Goal: Information Seeking & Learning: Learn about a topic

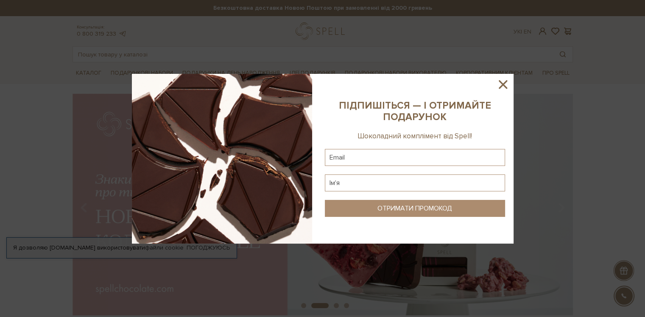
click at [501, 87] on icon at bounding box center [502, 84] width 14 height 14
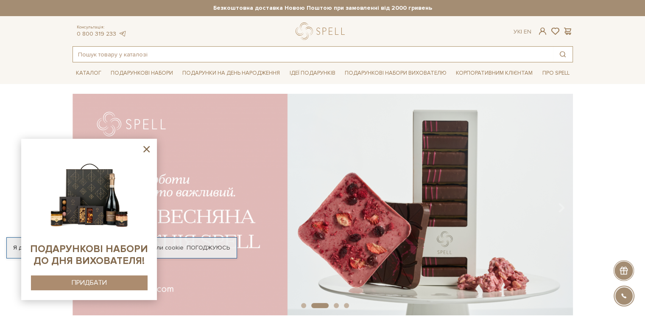
click at [367, 55] on input "text" at bounding box center [313, 54] width 480 height 15
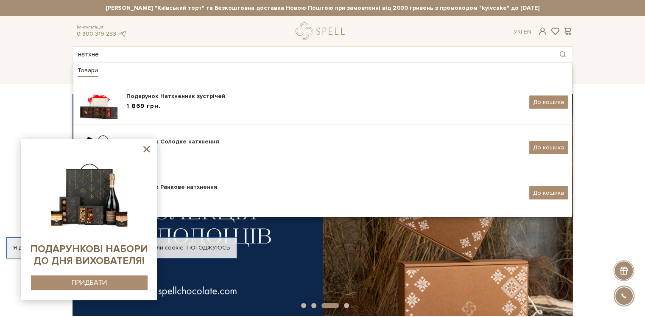
click at [146, 153] on icon at bounding box center [146, 149] width 11 height 11
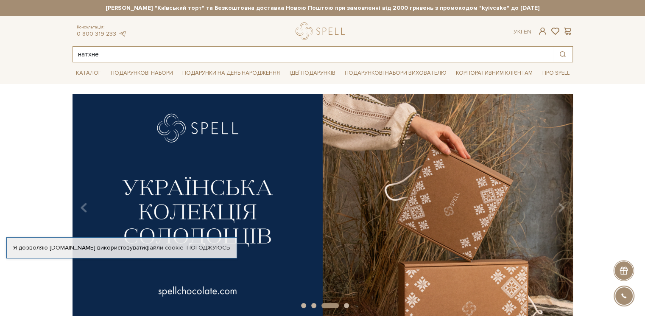
click at [147, 53] on input "натхне" at bounding box center [313, 54] width 480 height 15
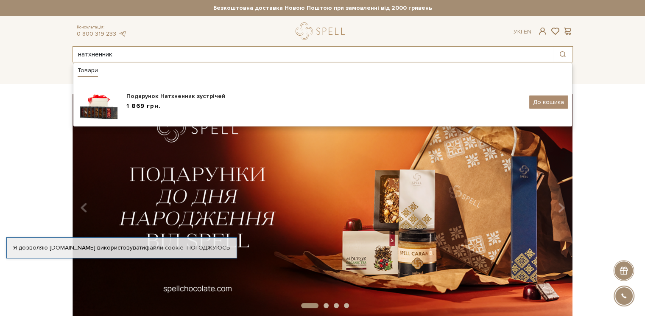
type input "натхненник"
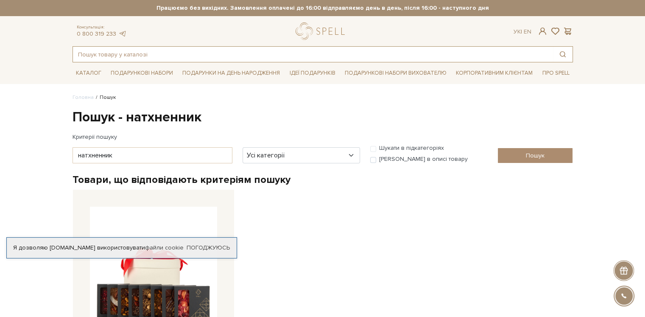
drag, startPoint x: 198, startPoint y: 53, endPoint x: 96, endPoint y: 38, distance: 103.3
click at [92, 34] on div "Консультація: 0 800 319 233 Ук | En | #подарунок #набір цукерок #Колекція до Дн…" at bounding box center [322, 42] width 510 height 40
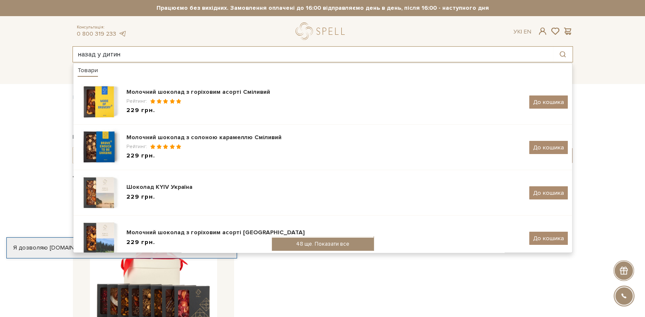
type input "назад у дитин"
click at [336, 245] on div "48 ще. Показати все" at bounding box center [323, 243] width 102 height 13
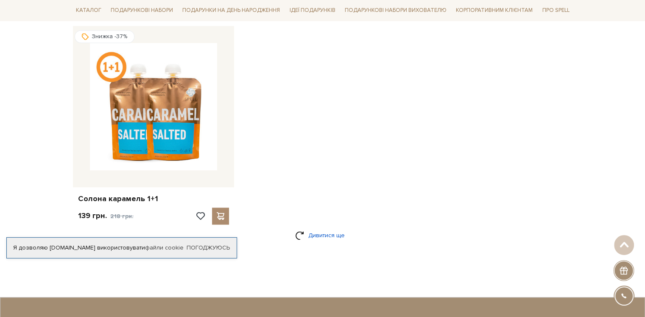
scroll to position [1271, 0]
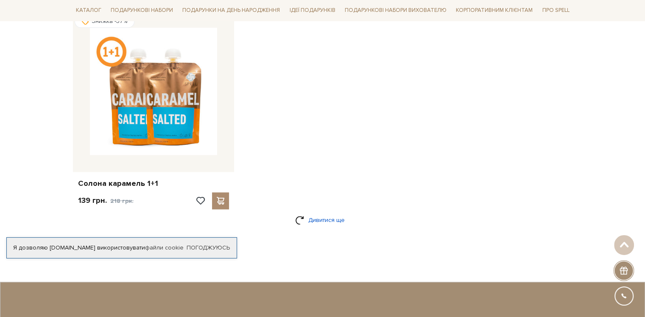
click at [320, 217] on link "Дивитися ще" at bounding box center [322, 219] width 55 height 15
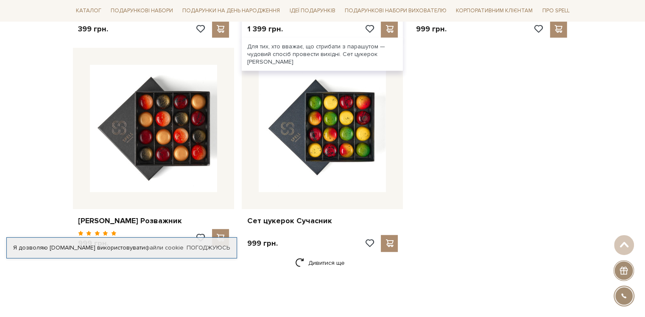
scroll to position [2373, 0]
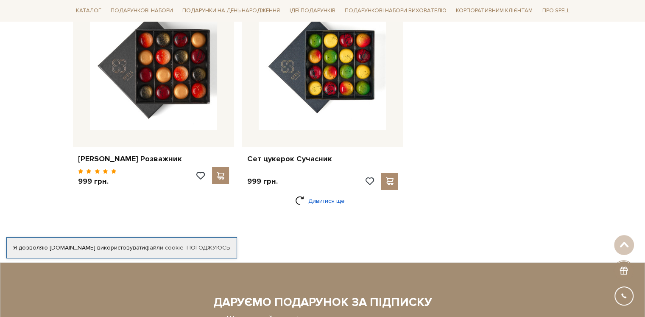
click at [328, 203] on link "Дивитися ще" at bounding box center [322, 200] width 55 height 15
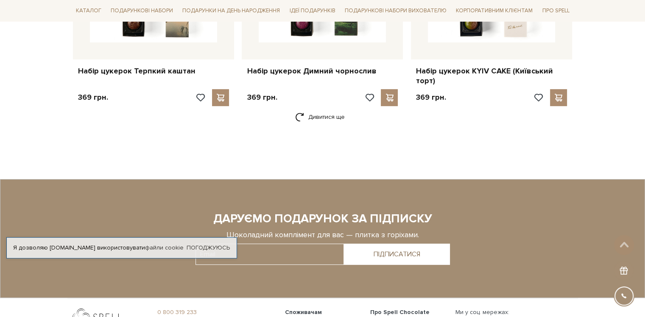
scroll to position [3560, 0]
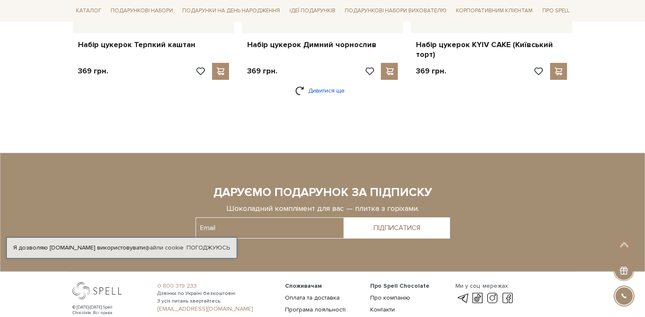
click at [329, 91] on link "Дивитися ще" at bounding box center [322, 90] width 55 height 15
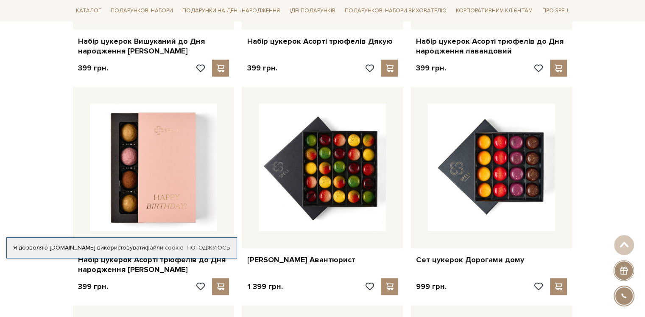
scroll to position [2077, 0]
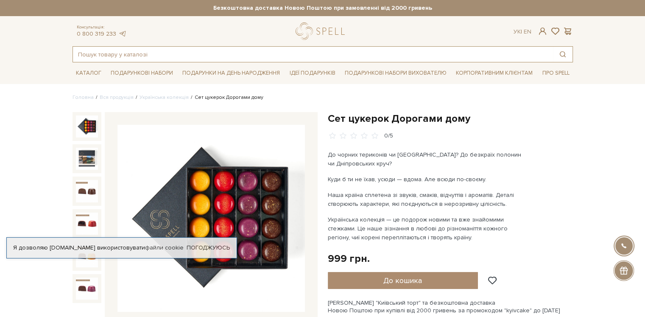
click at [257, 57] on input "text" at bounding box center [313, 54] width 480 height 15
paste input "для неї"
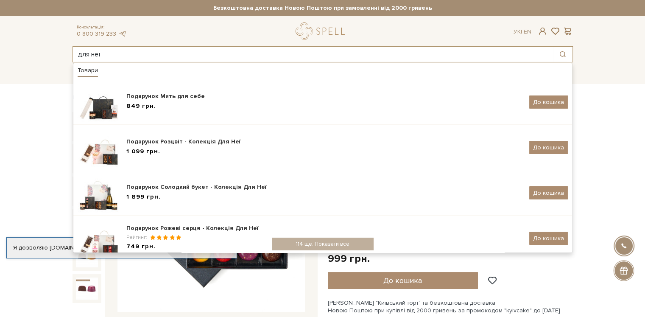
type input "для неї"
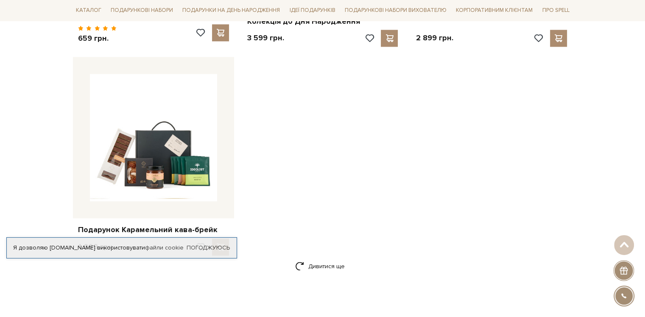
scroll to position [1271, 0]
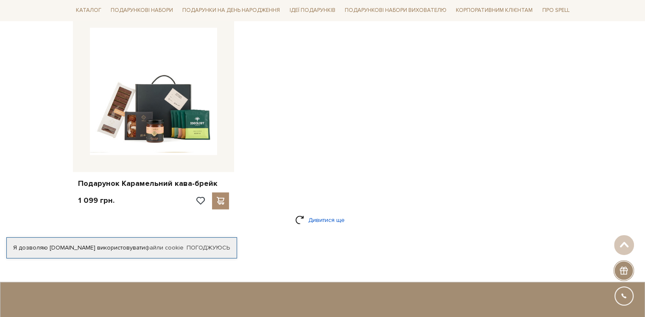
click at [333, 223] on link "Дивитися ще" at bounding box center [322, 219] width 55 height 15
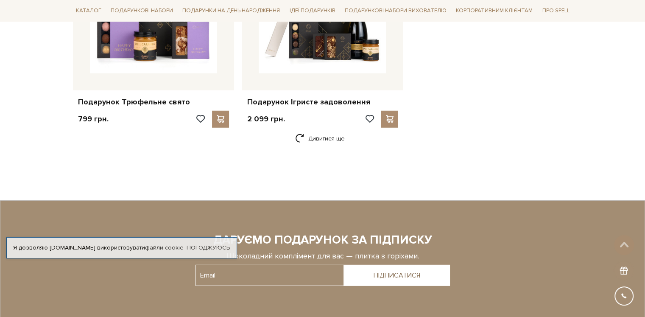
scroll to position [2416, 0]
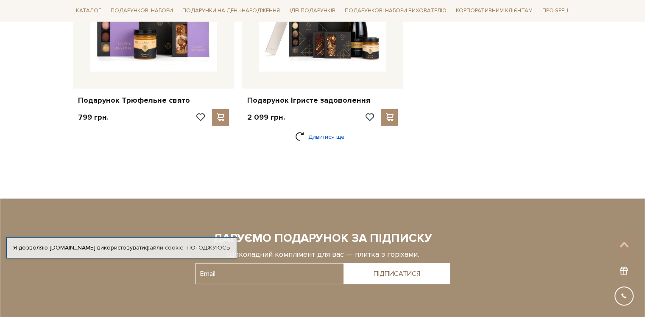
click at [332, 129] on link "Дивитися ще" at bounding box center [322, 136] width 55 height 15
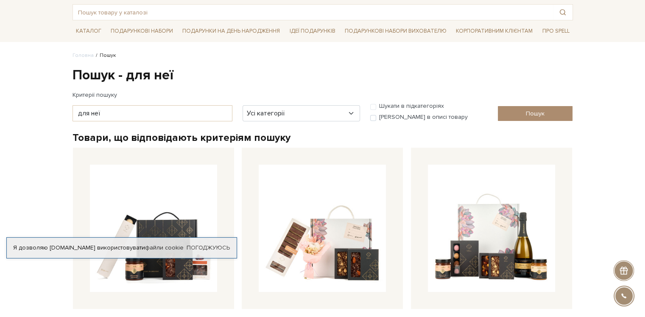
scroll to position [42, 0]
click at [270, 10] on input "text" at bounding box center [313, 11] width 480 height 15
paste input "Подаруй радість"
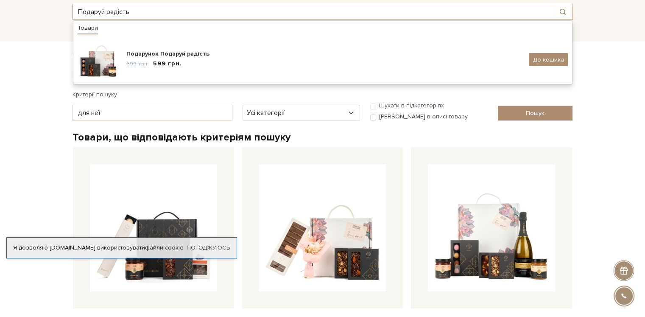
type input "Подаруй радість"
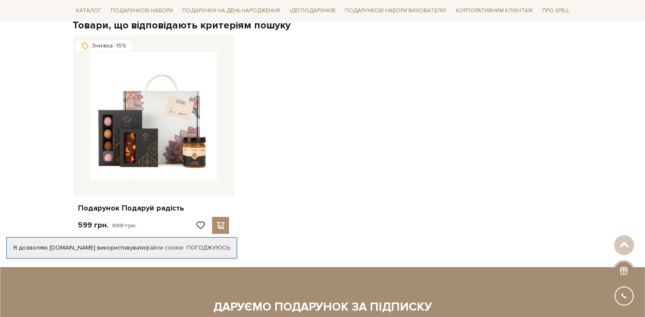
scroll to position [170, 0]
